Goal: Transaction & Acquisition: Purchase product/service

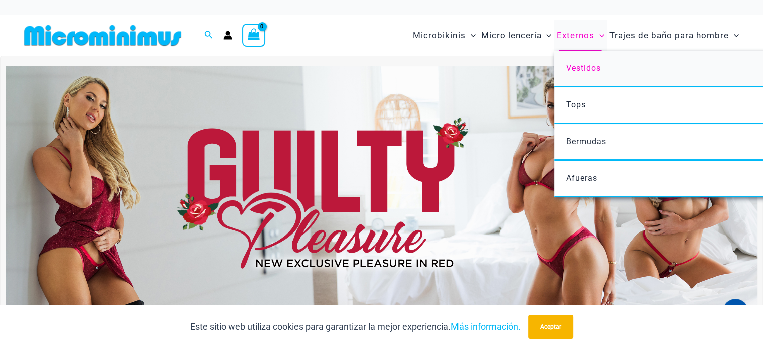
click at [573, 69] on font "Vestidos" at bounding box center [583, 68] width 35 height 10
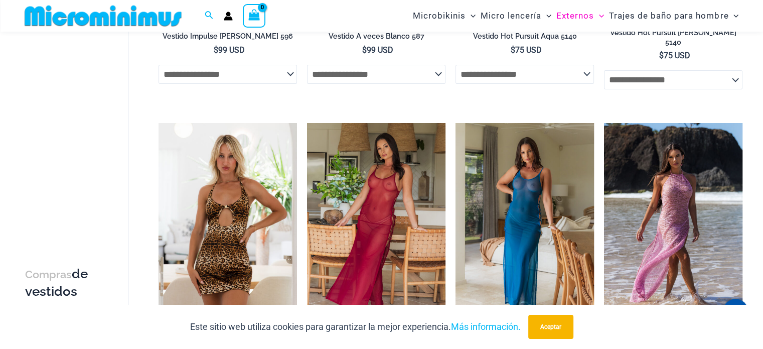
scroll to position [297, 0]
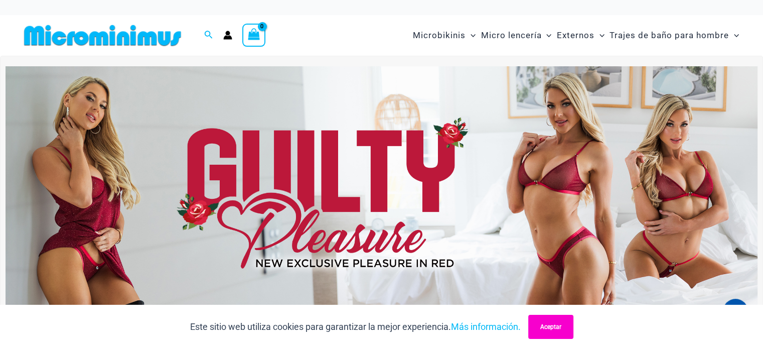
click at [539, 320] on button "Aceptar" at bounding box center [550, 327] width 45 height 24
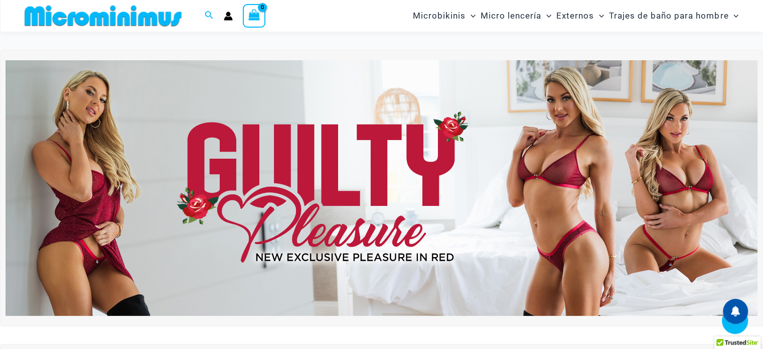
scroll to position [296, 0]
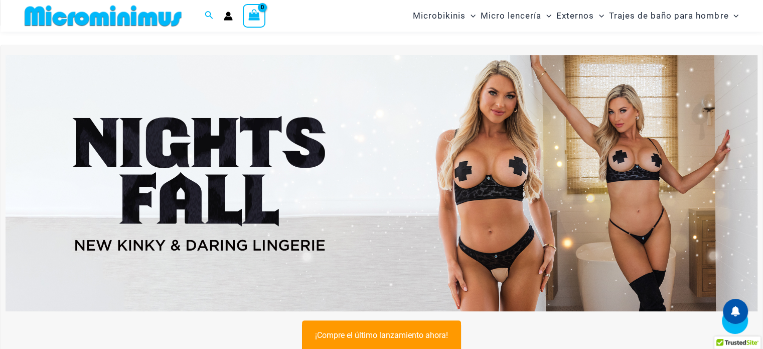
click at [491, 217] on img at bounding box center [382, 182] width 752 height 255
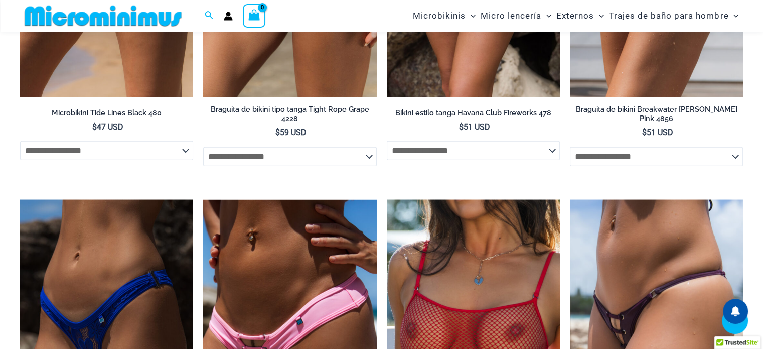
scroll to position [2980, 0]
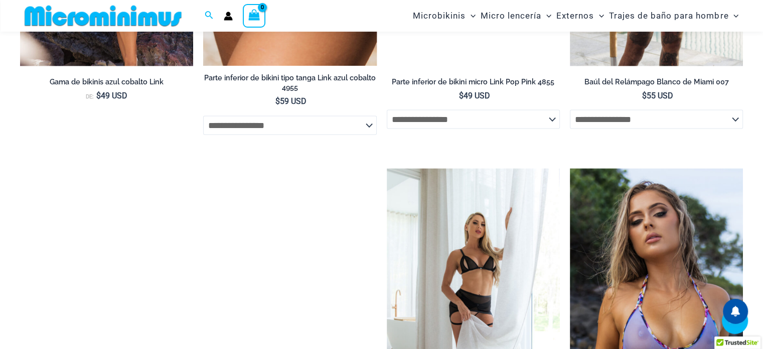
scroll to position [1886, 0]
